Goal: Task Accomplishment & Management: Manage account settings

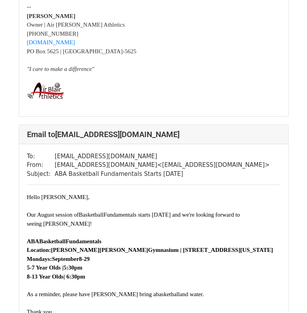
scroll to position [392, 0]
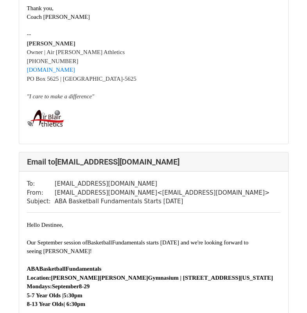
scroll to position [705, 0]
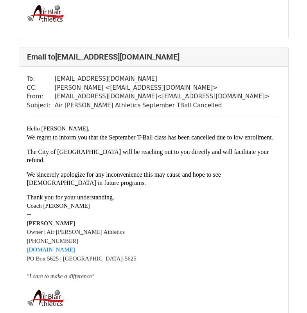
scroll to position [588, 0]
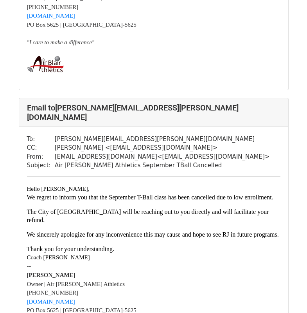
scroll to position [850, 0]
